Goal: Task Accomplishment & Management: Use online tool/utility

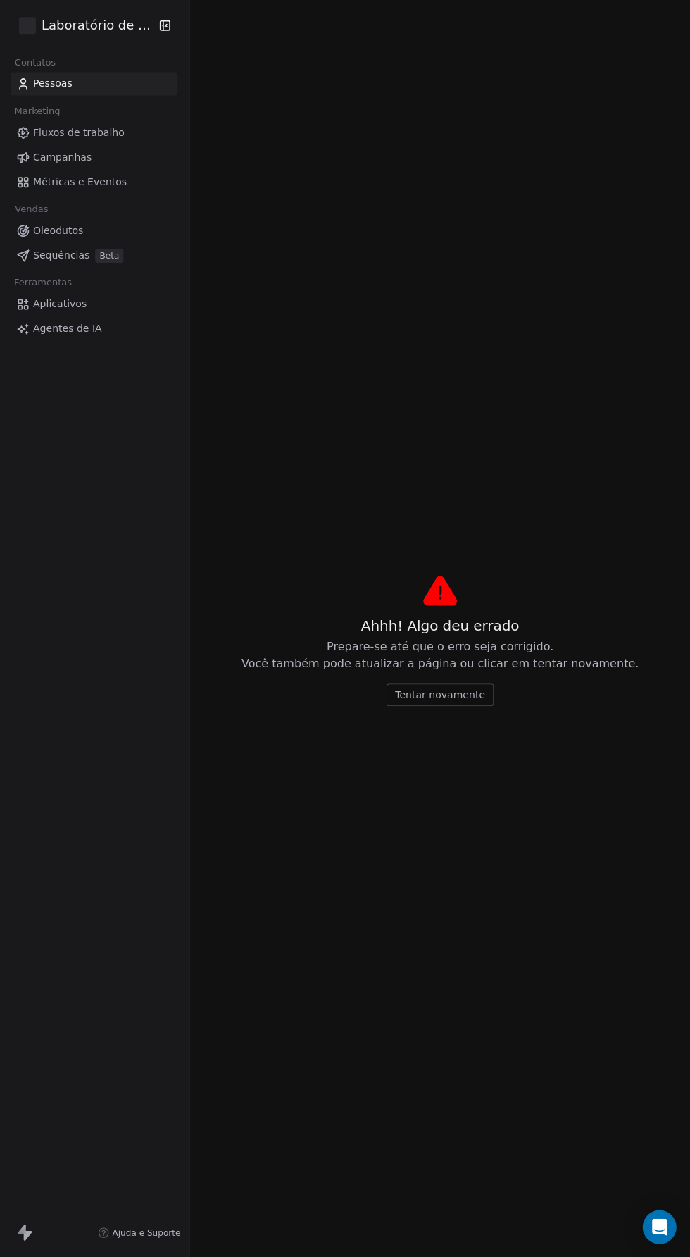
click at [437, 700] on font "Tentar novamente" at bounding box center [439, 694] width 89 height 11
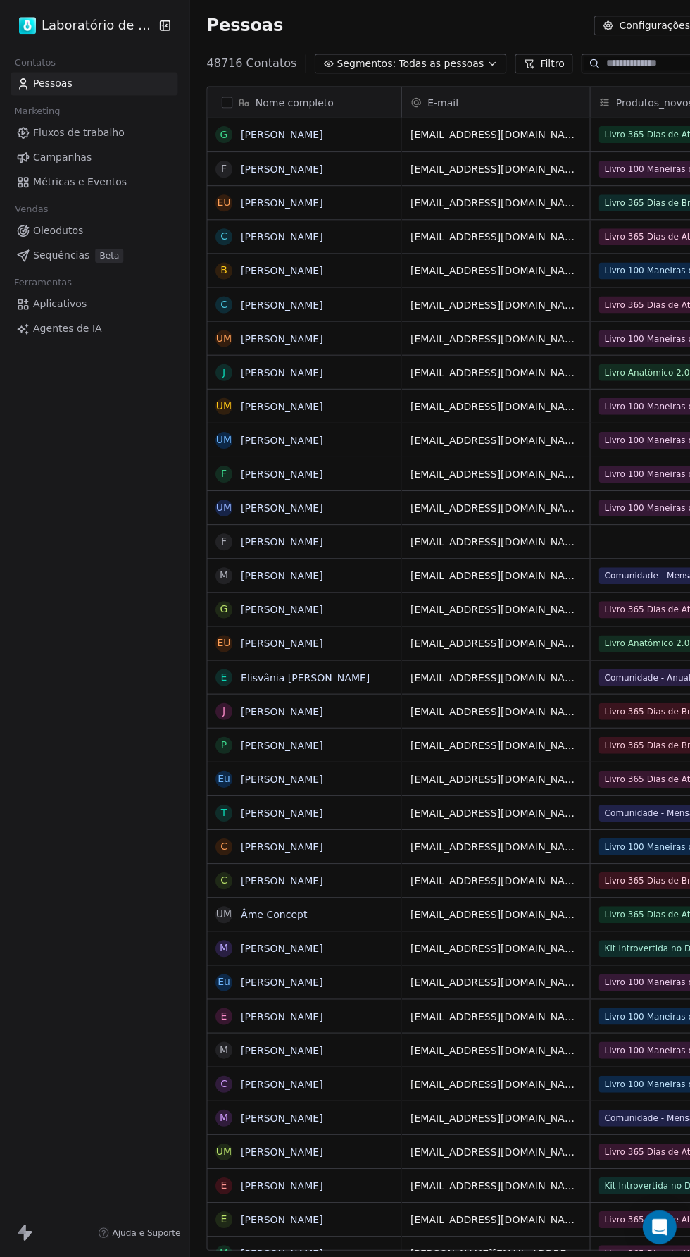
scroll to position [1195, 683]
click at [540, 64] on font "Filtro" at bounding box center [552, 64] width 24 height 11
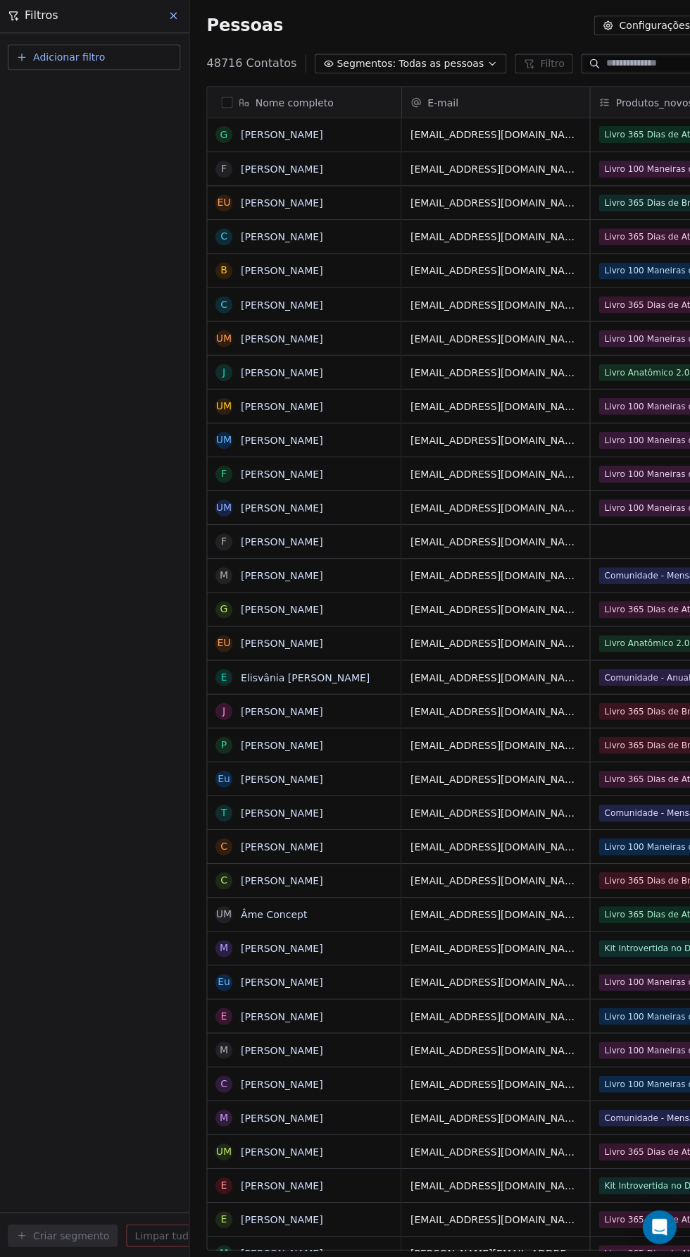
click at [480, 20] on div "Pessoas Configurações Adicionar contatos" at bounding box center [529, 27] width 645 height 20
click at [45, 778] on div "Add Filter Create Segment Clear all" at bounding box center [94, 646] width 189 height 1222
click at [69, 586] on div "Add Filter Create Segment Clear all" at bounding box center [94, 646] width 189 height 1222
click at [106, 66] on button "Add Filter" at bounding box center [94, 58] width 173 height 25
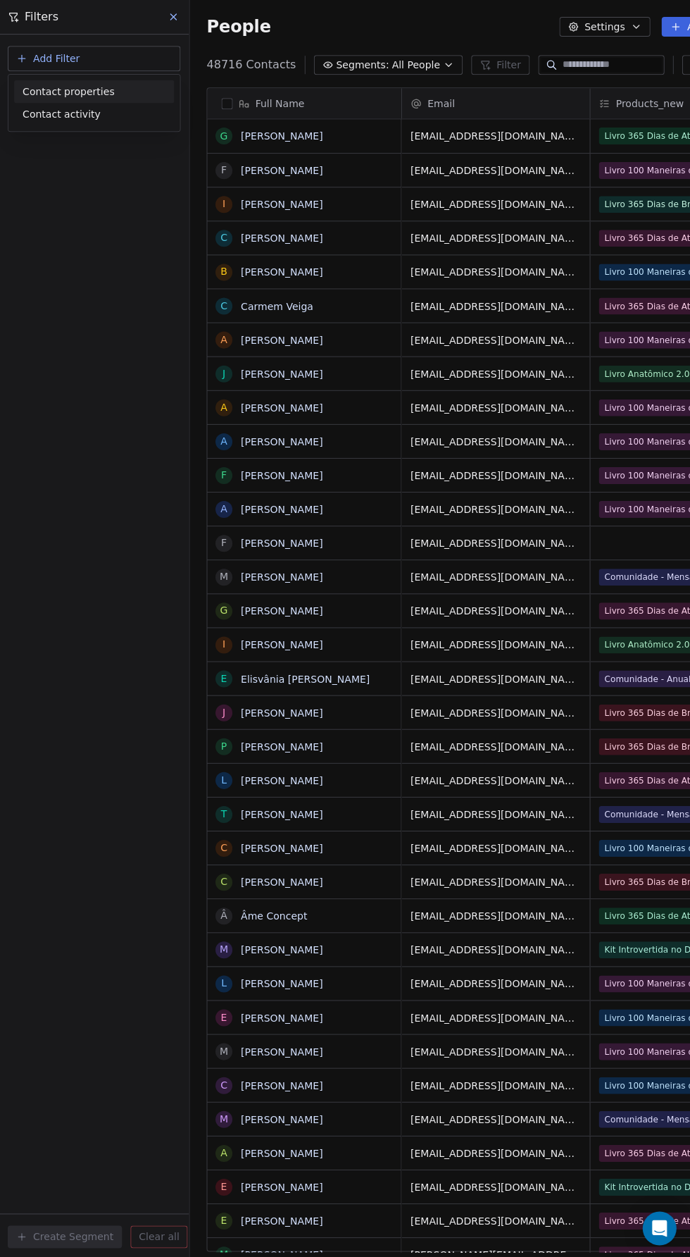
click at [121, 94] on div "Contact properties" at bounding box center [94, 91] width 143 height 15
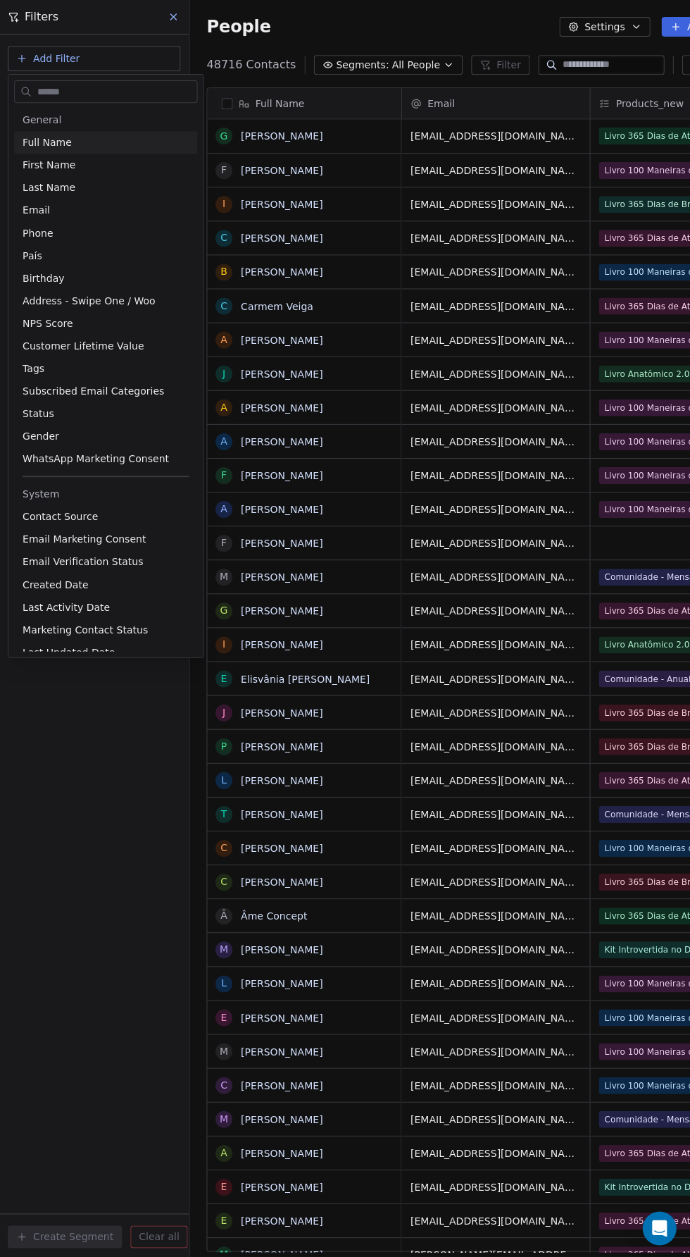
click at [87, 88] on input "text" at bounding box center [116, 91] width 162 height 20
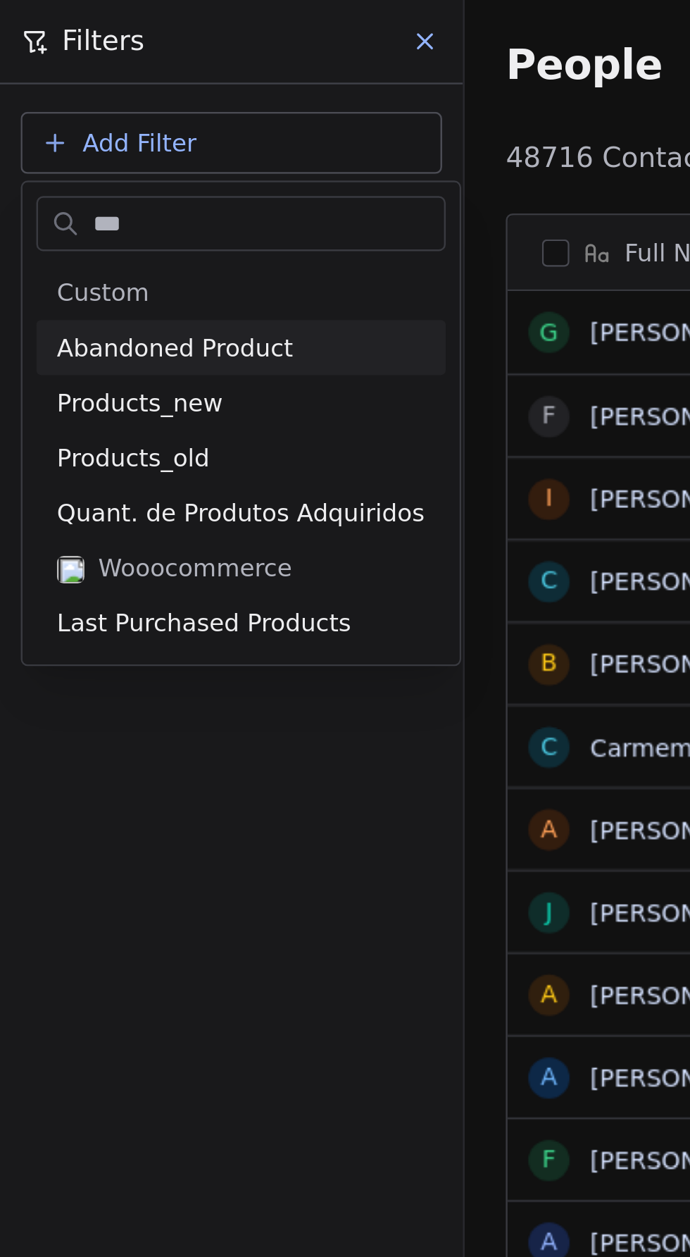
type input "****"
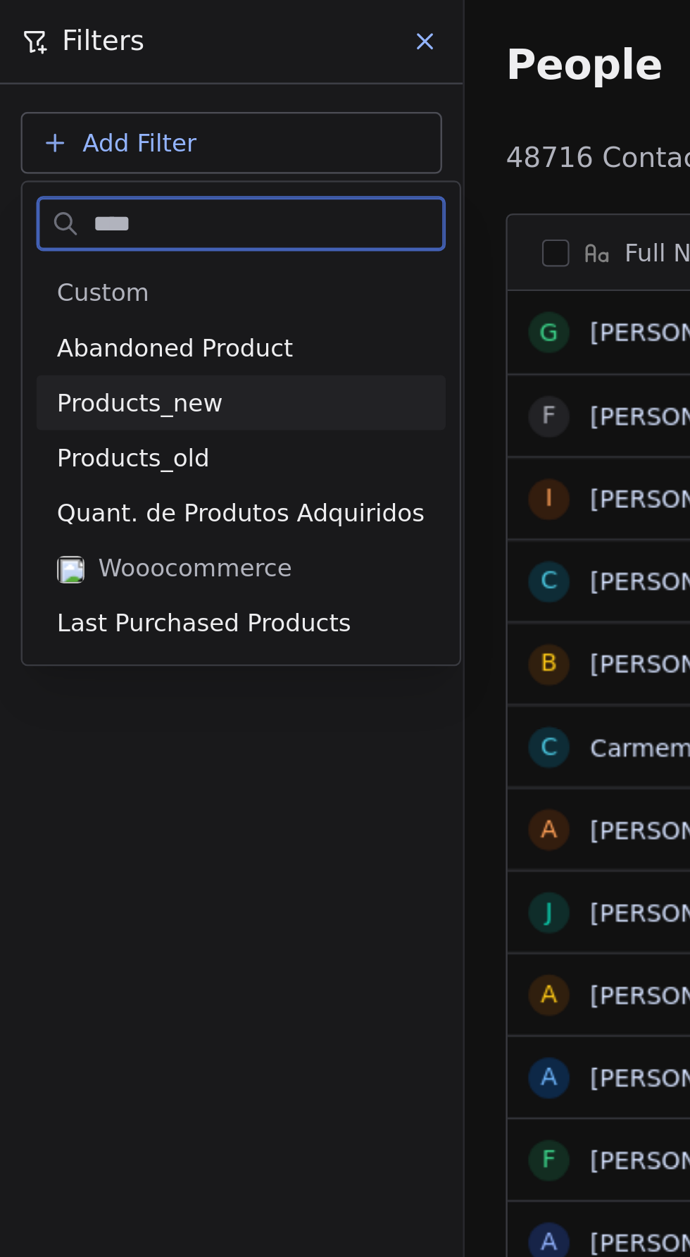
click at [73, 158] on span "Products_new" at bounding box center [57, 165] width 68 height 14
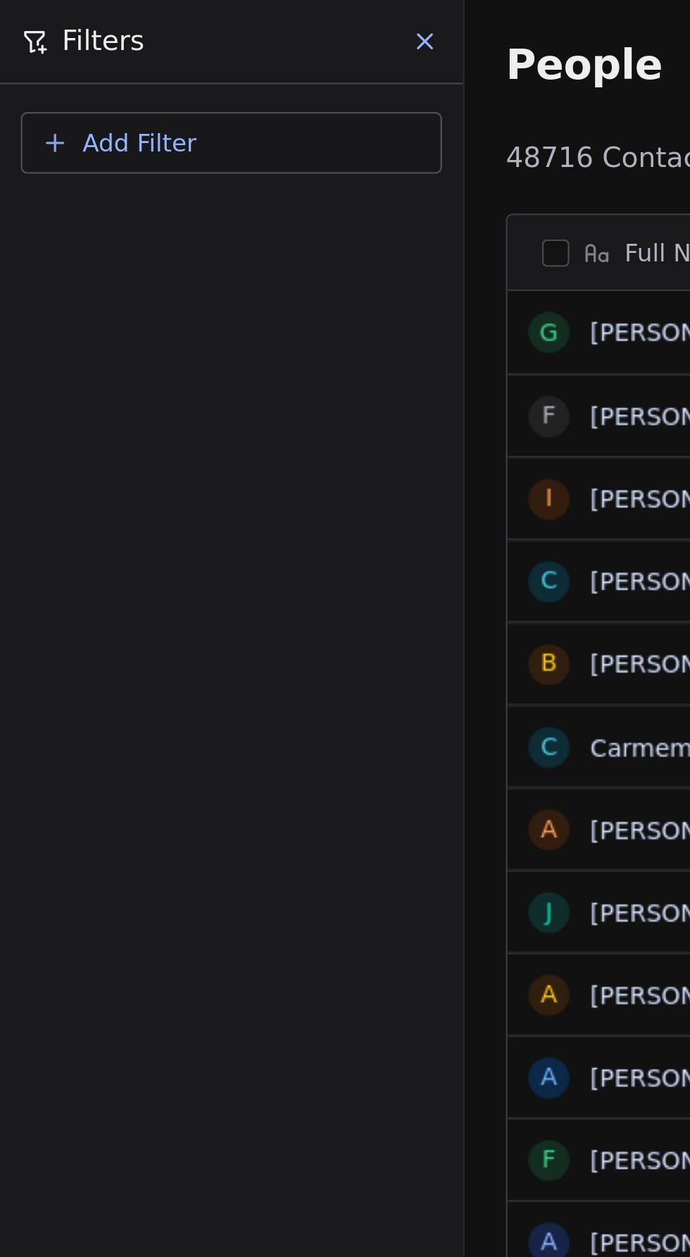
click at [54, 151] on div "Add Filter Create Segment Clear all" at bounding box center [94, 646] width 189 height 1222
click at [125, 68] on button "Add Filter" at bounding box center [94, 58] width 173 height 25
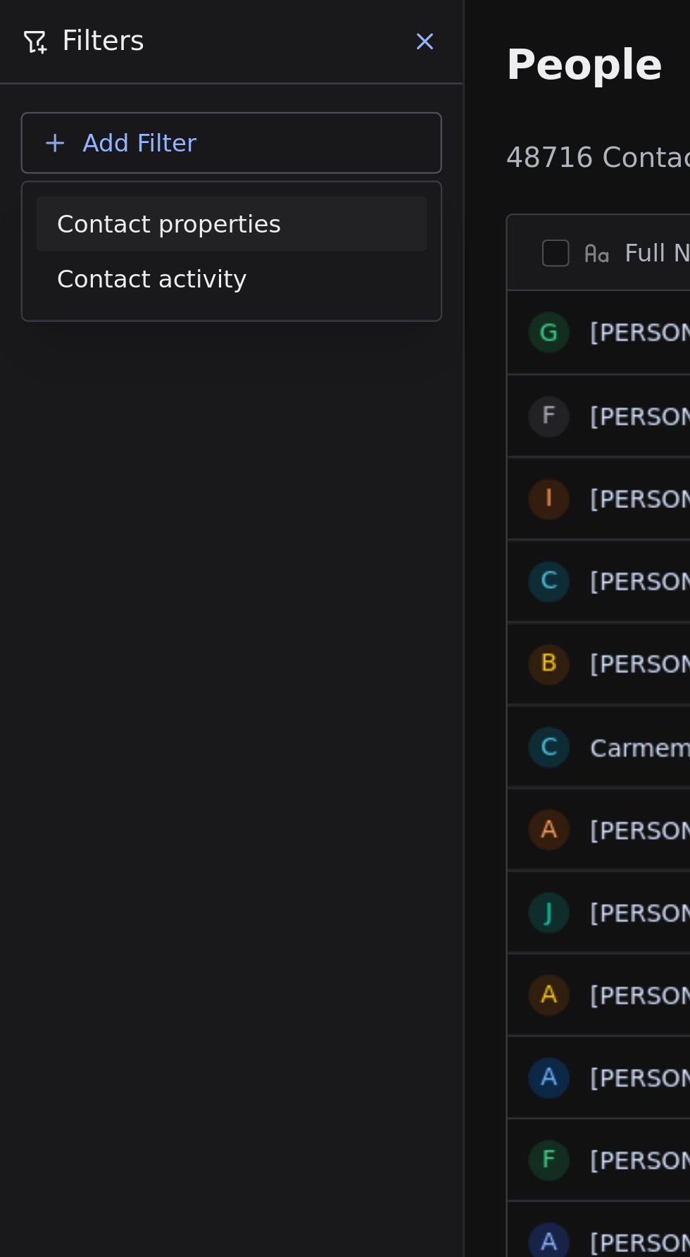
click at [63, 65] on html "Branding.lab Contacts People Marketing Workflows Campaigns Metrics & Events Sal…" at bounding box center [345, 628] width 690 height 1257
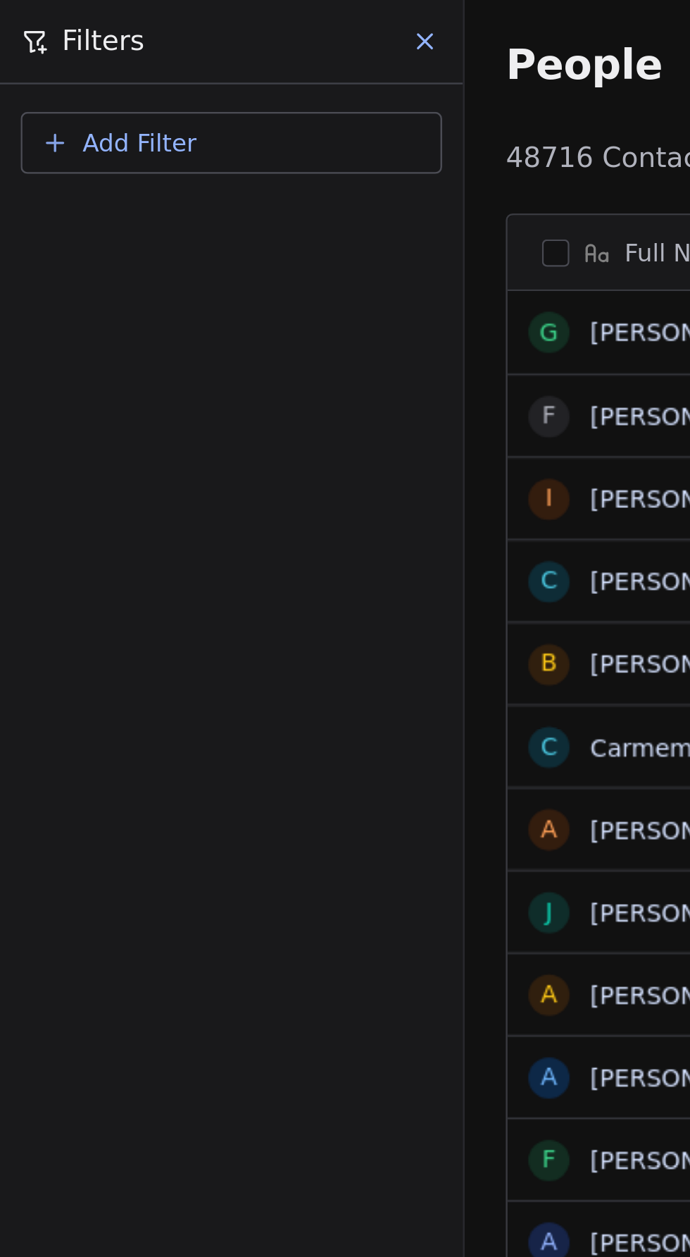
click at [87, 65] on button "Add Filter" at bounding box center [94, 58] width 173 height 25
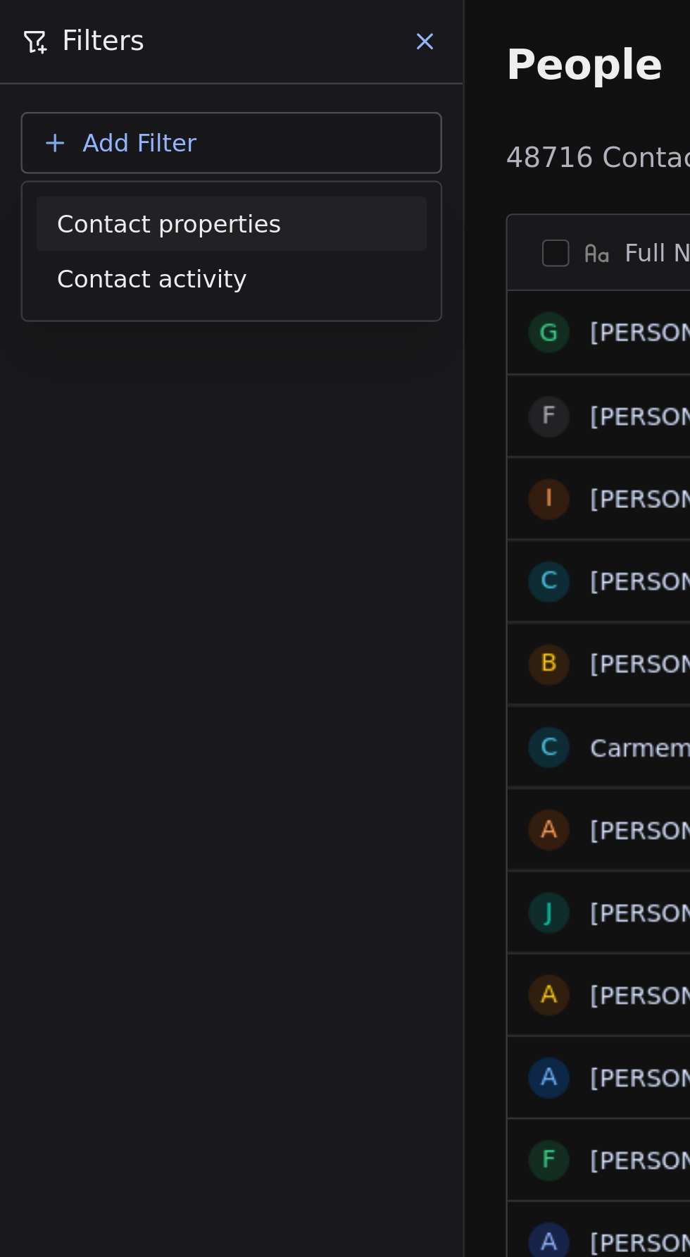
click at [78, 98] on span "Contact properties" at bounding box center [69, 91] width 92 height 15
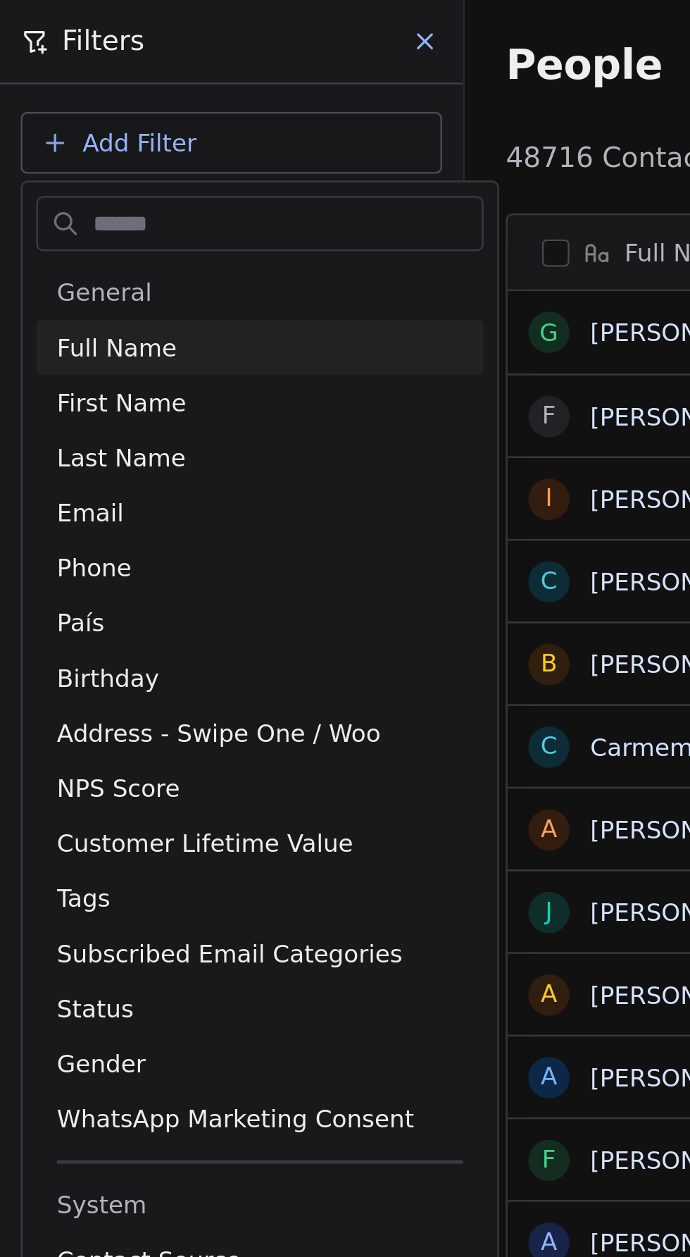
click at [126, 90] on input "text" at bounding box center [116, 91] width 162 height 20
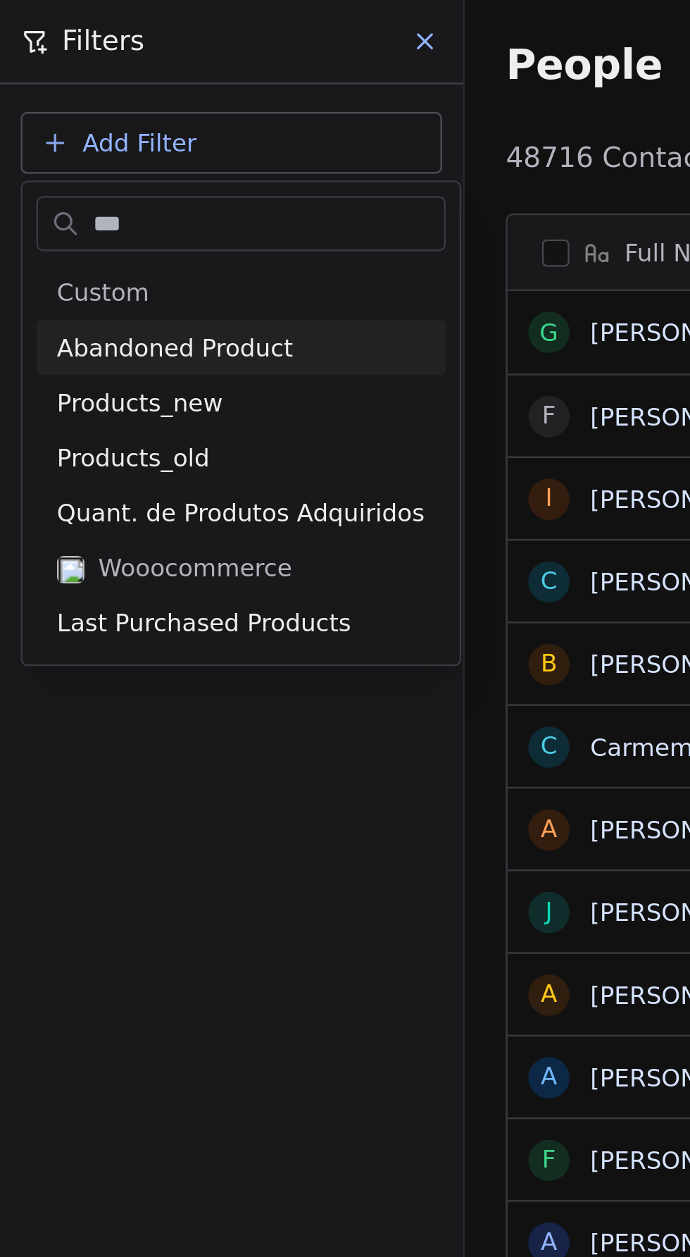
type input "****"
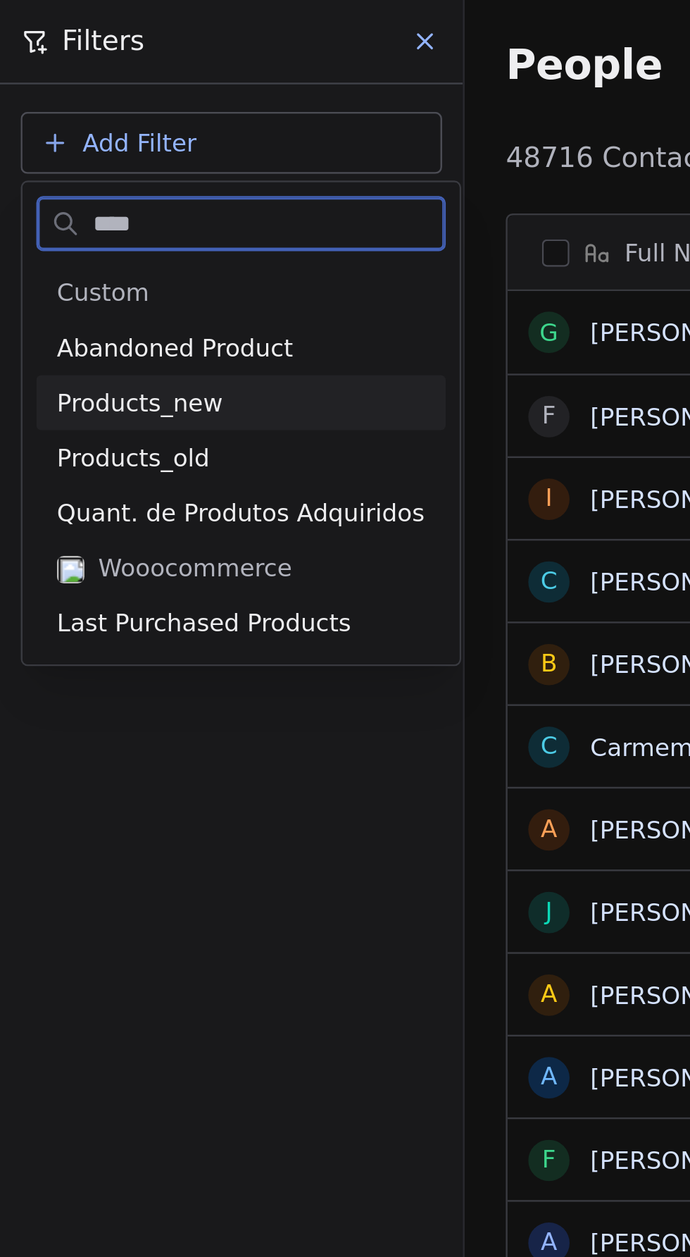
click at [63, 163] on span "Products_new" at bounding box center [57, 165] width 68 height 14
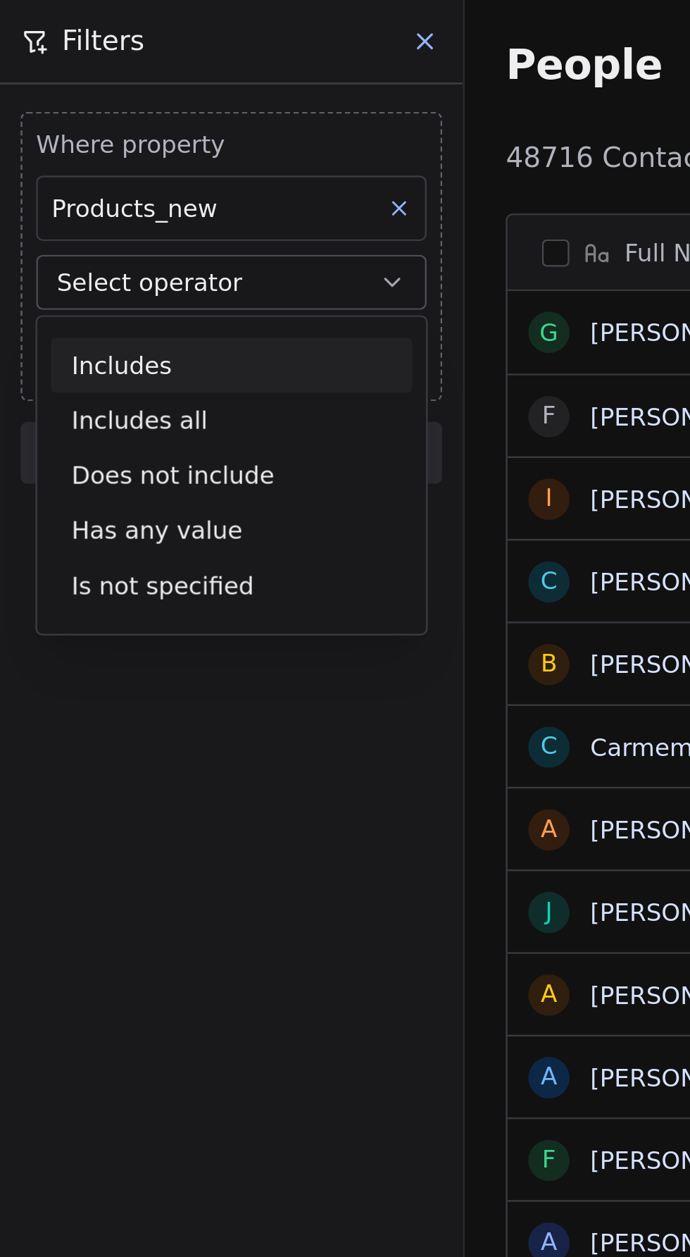
click at [56, 144] on div "Includes" at bounding box center [95, 149] width 148 height 23
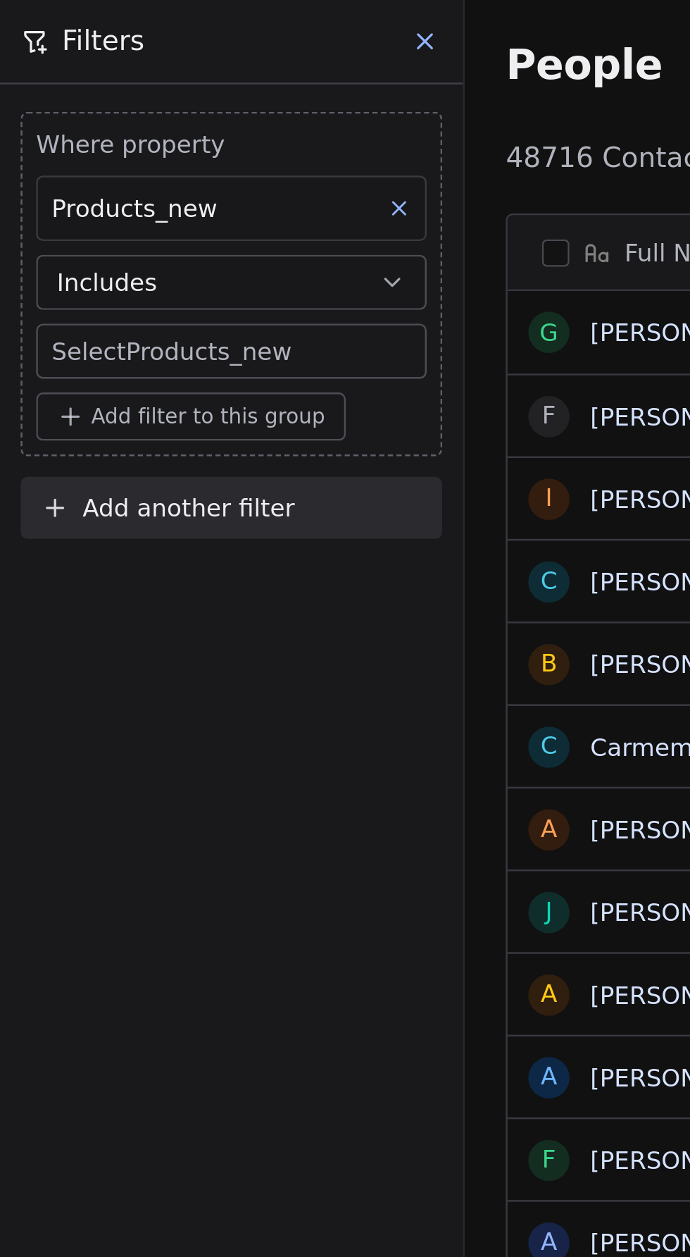
click at [102, 144] on body "Branding.lab Contacts People Marketing Workflows Campaigns Metrics & Events Sal…" at bounding box center [345, 628] width 690 height 1257
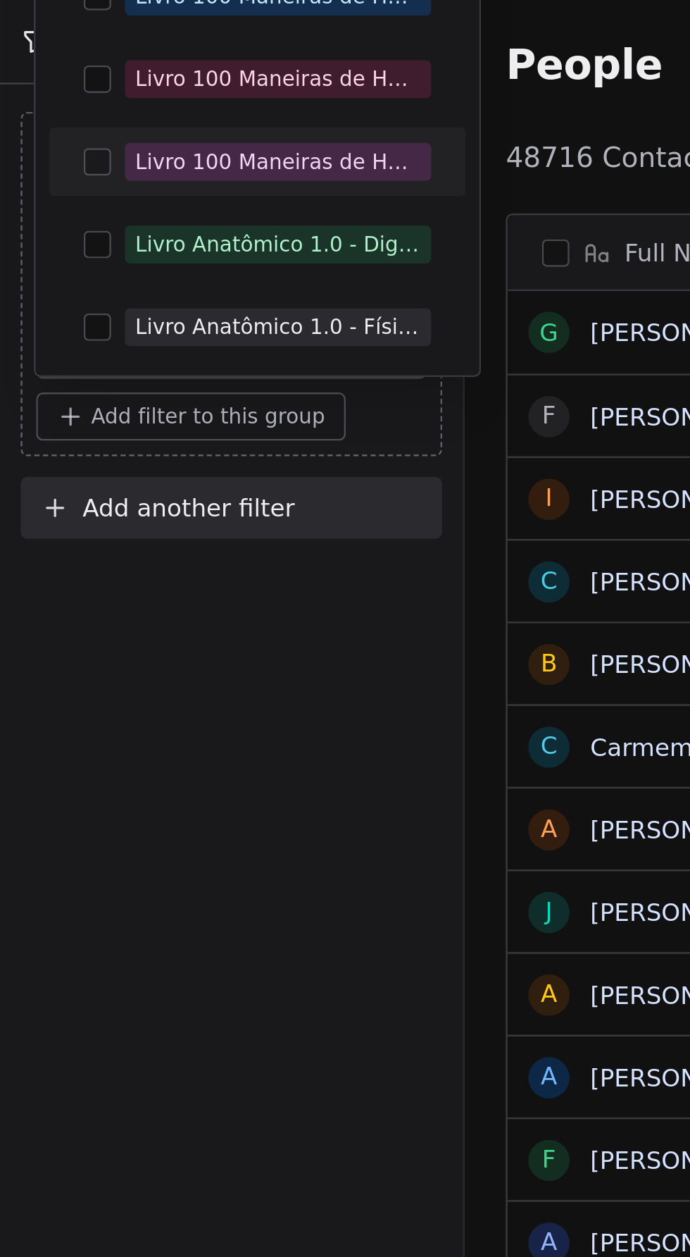
type input "***"
click at [37, 70] on button "Suggestions" at bounding box center [40, 66] width 11 height 11
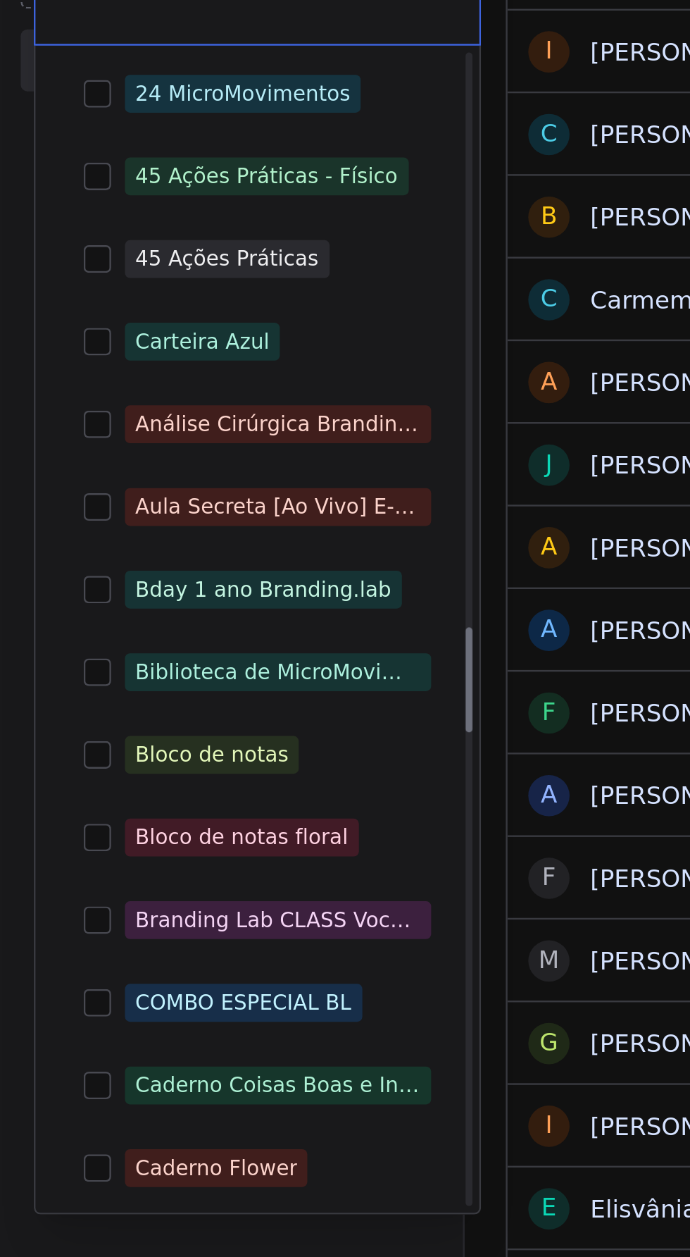
scroll to position [2769, 0]
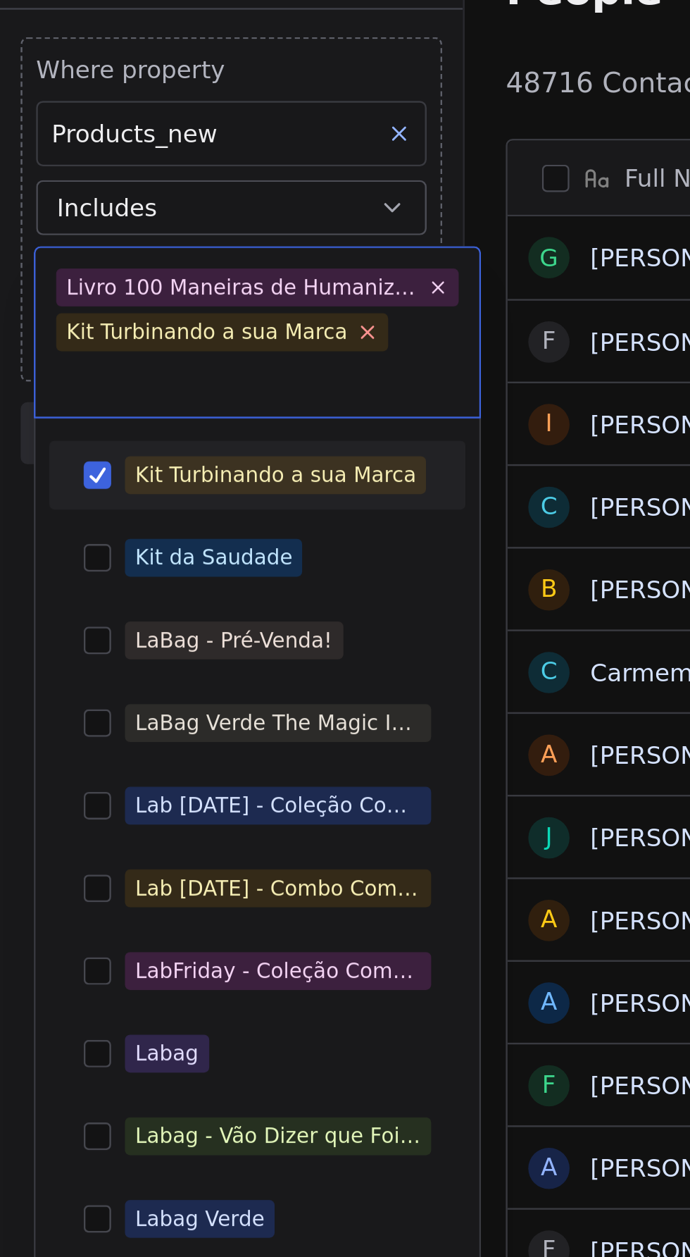
click at [146, 167] on icon at bounding box center [150, 166] width 9 height 9
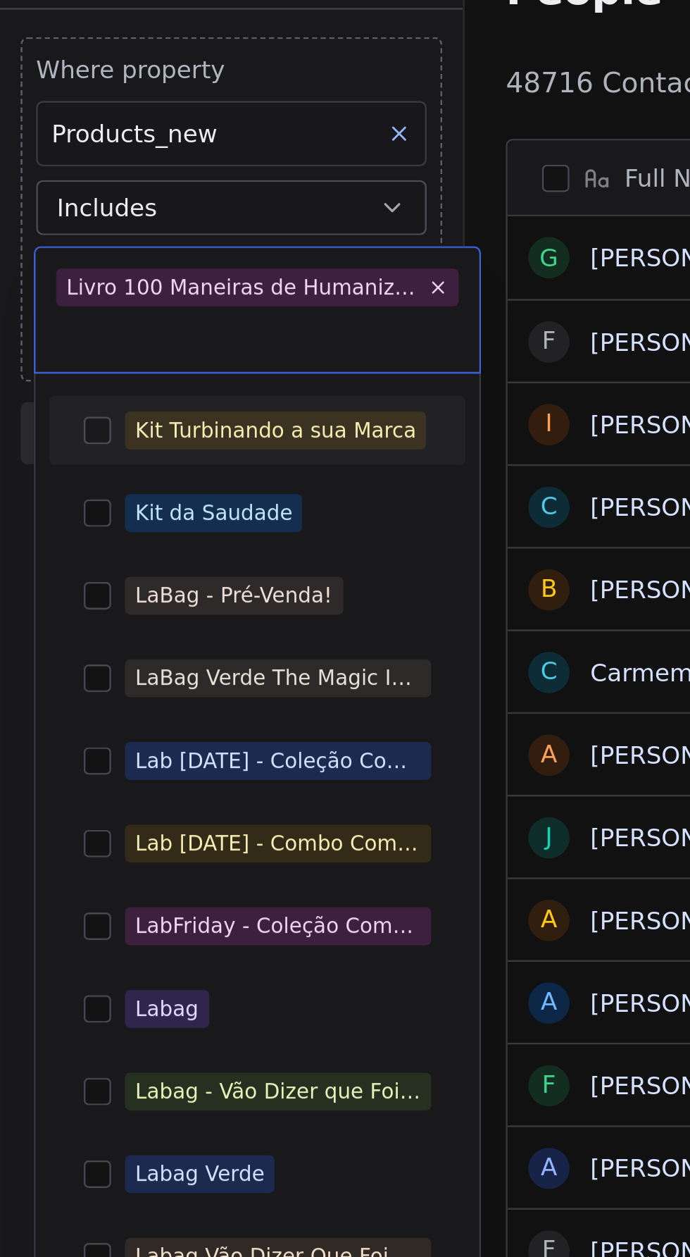
click at [196, 467] on div "24 MicroMovimentos 45 Ações Práticas - Físico 45 Ações Práticas Carteira Azul A…" at bounding box center [106, 422] width 182 height 478
click at [219, 49] on html "Branding.lab Contacts People Marketing Workflows Campaigns Metrics & Events Sal…" at bounding box center [345, 628] width 690 height 1257
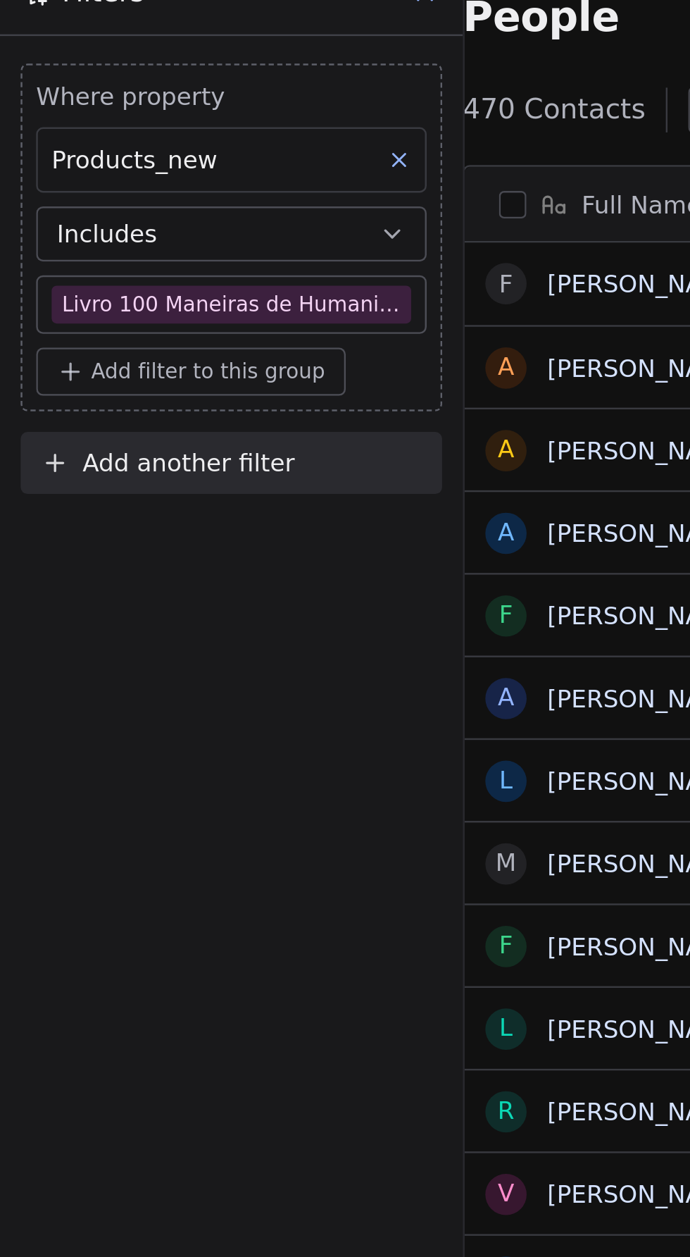
scroll to position [0, 0]
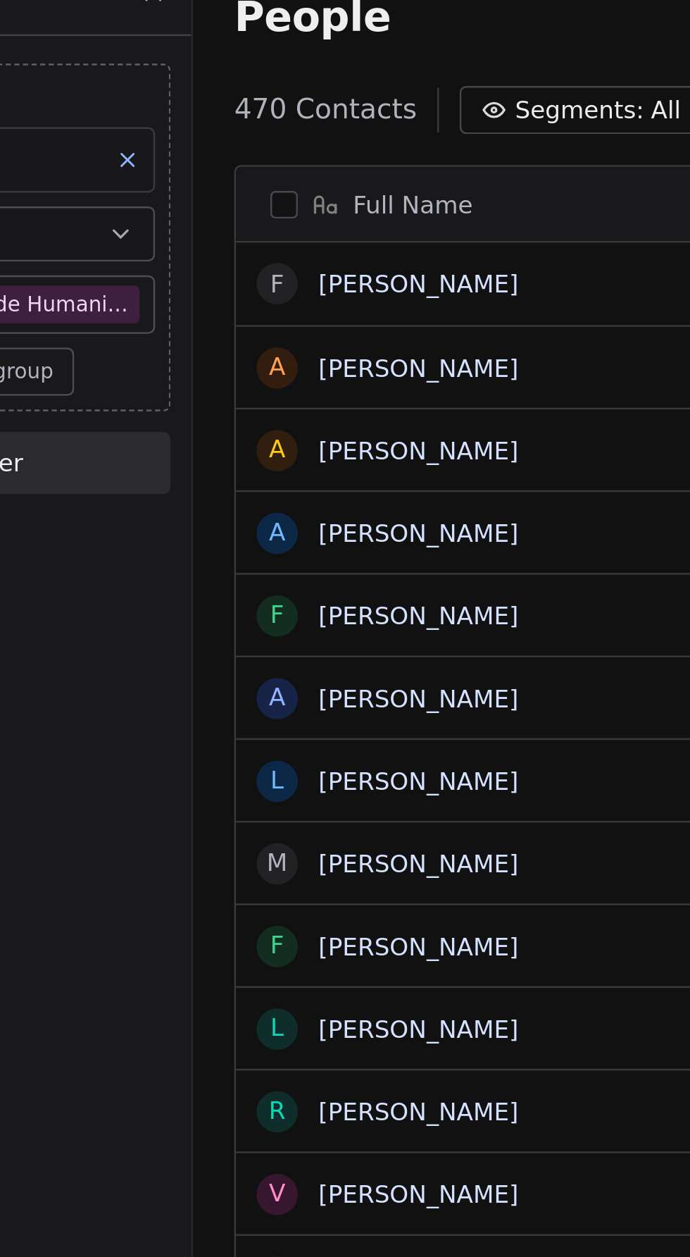
click at [232, 103] on button "button" at bounding box center [227, 103] width 11 height 11
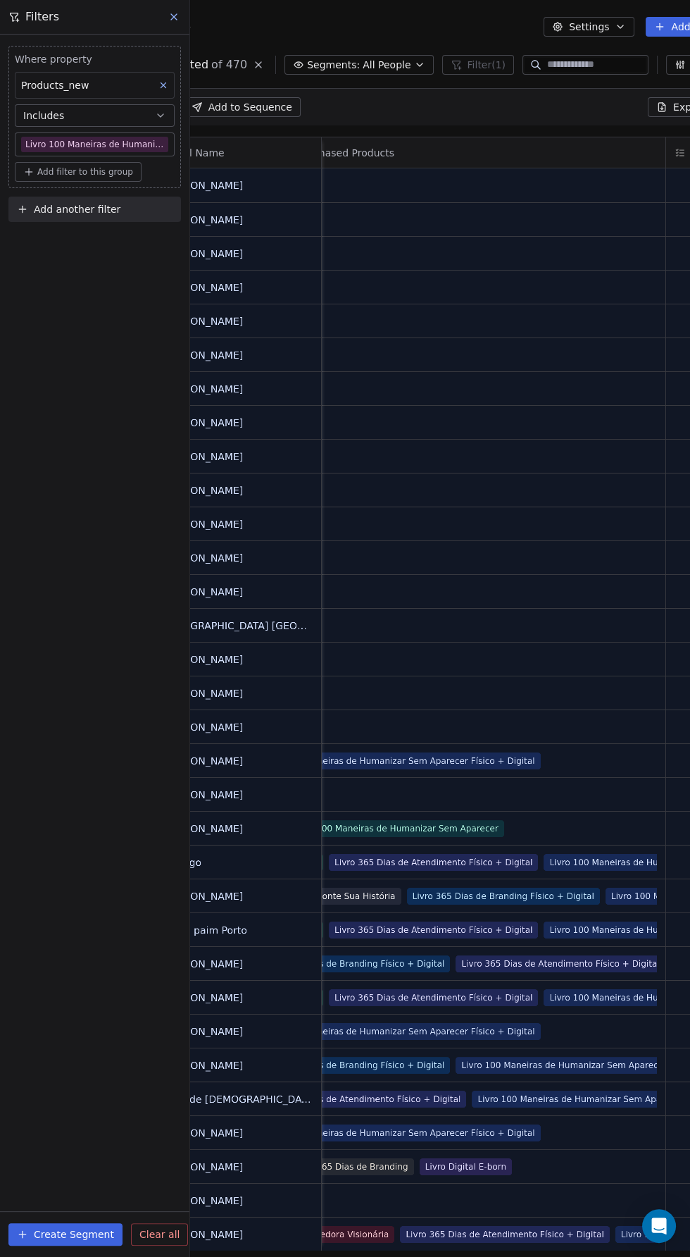
scroll to position [0, 163]
